Goal: Task Accomplishment & Management: Manage account settings

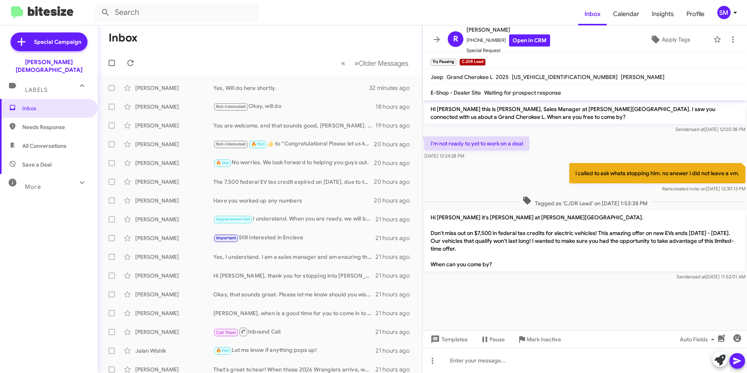
click at [735, 16] on icon at bounding box center [735, 12] width 9 height 9
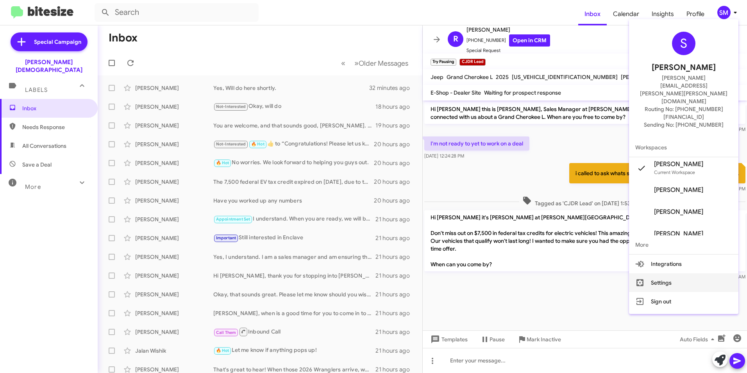
click at [683, 273] on button "Settings" at bounding box center [683, 282] width 109 height 19
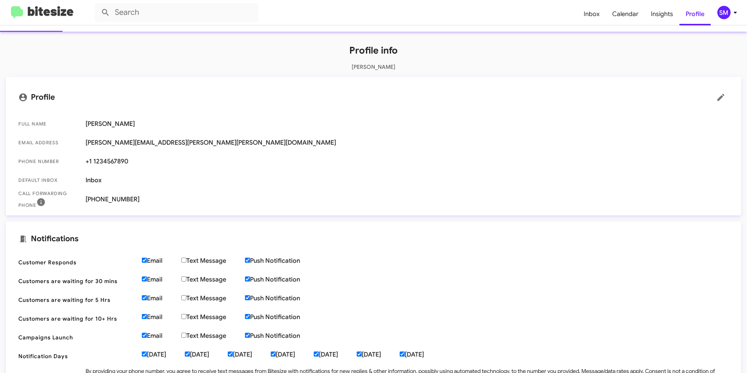
scroll to position [78, 0]
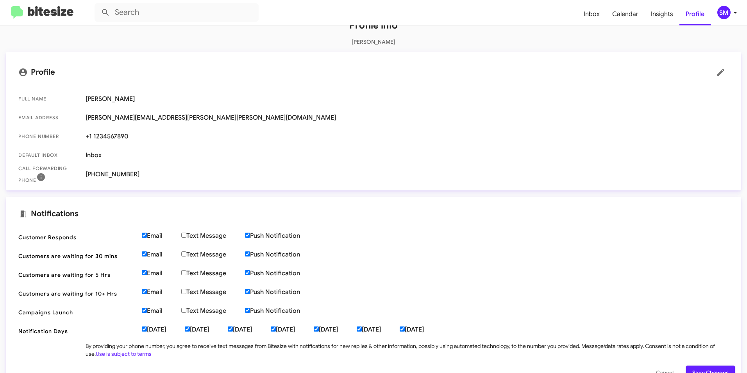
click at [147, 234] on input "Email" at bounding box center [144, 234] width 5 height 5
checkbox input "false"
click at [147, 254] on label "Email" at bounding box center [161, 254] width 39 height 8
click at [147, 254] on input "Email" at bounding box center [144, 253] width 5 height 5
checkbox input "false"
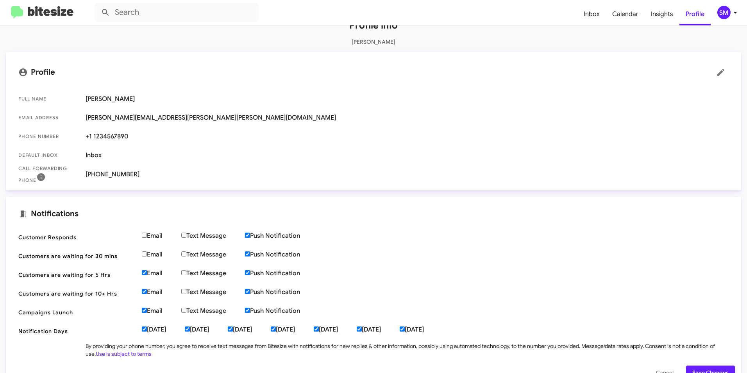
click at [147, 273] on label "Email" at bounding box center [161, 273] width 39 height 8
click at [147, 273] on input "Email" at bounding box center [144, 272] width 5 height 5
checkbox input "false"
click at [146, 292] on input "Email" at bounding box center [144, 291] width 5 height 5
checkbox input "false"
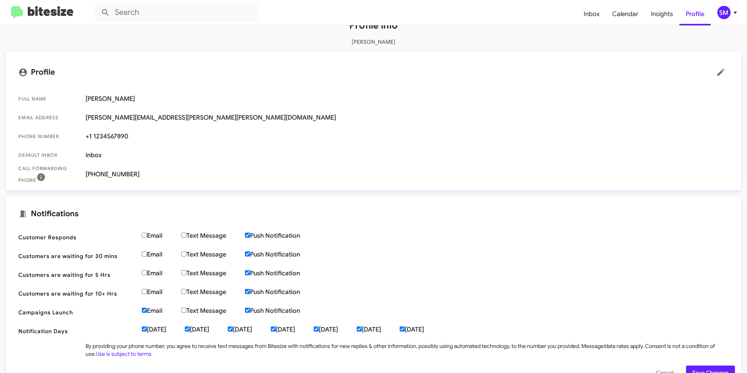
click at [146, 313] on label "Email" at bounding box center [161, 311] width 39 height 8
click at [146, 313] on input "Email" at bounding box center [144, 310] width 5 height 5
checkbox input "false"
click at [257, 235] on label "Push Notification" at bounding box center [282, 236] width 74 height 8
click at [250, 235] on input "Push Notification" at bounding box center [247, 234] width 5 height 5
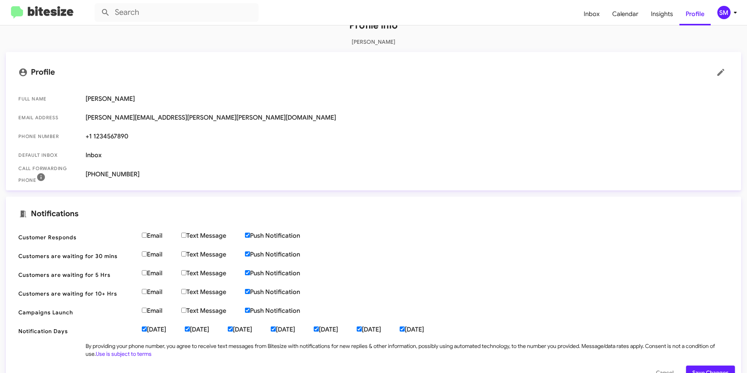
checkbox input "false"
click at [256, 254] on label "Push Notification" at bounding box center [282, 254] width 74 height 8
click at [250, 254] on input "Push Notification" at bounding box center [247, 253] width 5 height 5
checkbox input "false"
click at [255, 271] on label "Push Notification" at bounding box center [282, 273] width 74 height 8
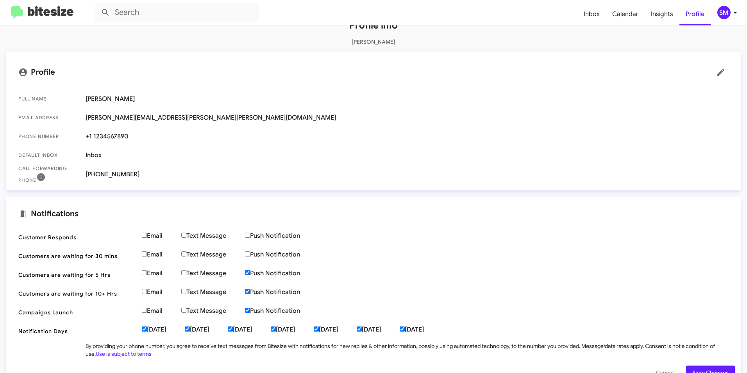
click at [250, 271] on input "Push Notification" at bounding box center [247, 272] width 5 height 5
checkbox input "false"
click at [254, 291] on label "Push Notification" at bounding box center [282, 292] width 74 height 8
click at [250, 291] on input "Push Notification" at bounding box center [247, 291] width 5 height 5
checkbox input "false"
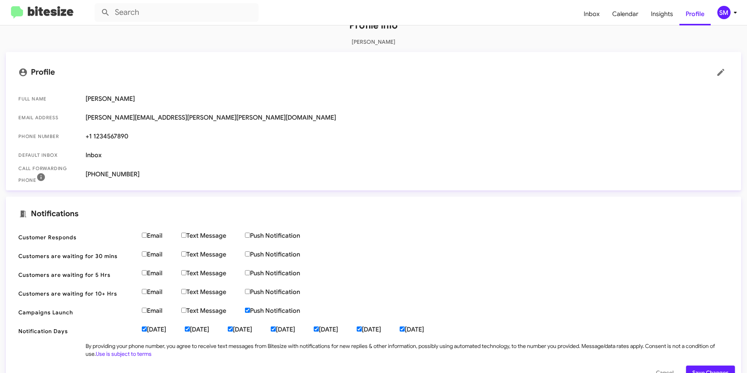
click at [256, 309] on label "Push Notification" at bounding box center [282, 311] width 74 height 8
click at [250, 309] on input "Push Notification" at bounding box center [247, 310] width 5 height 5
checkbox input "false"
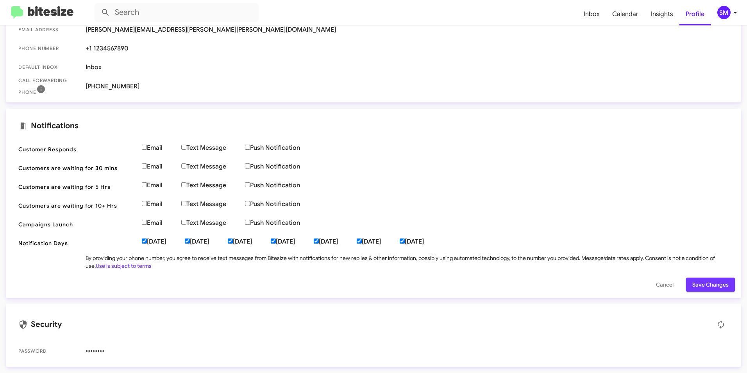
click at [701, 281] on span "Save Changes" at bounding box center [710, 284] width 36 height 14
click at [709, 280] on span "Save Changes" at bounding box center [710, 284] width 36 height 14
